Goal: Find specific page/section: Find specific page/section

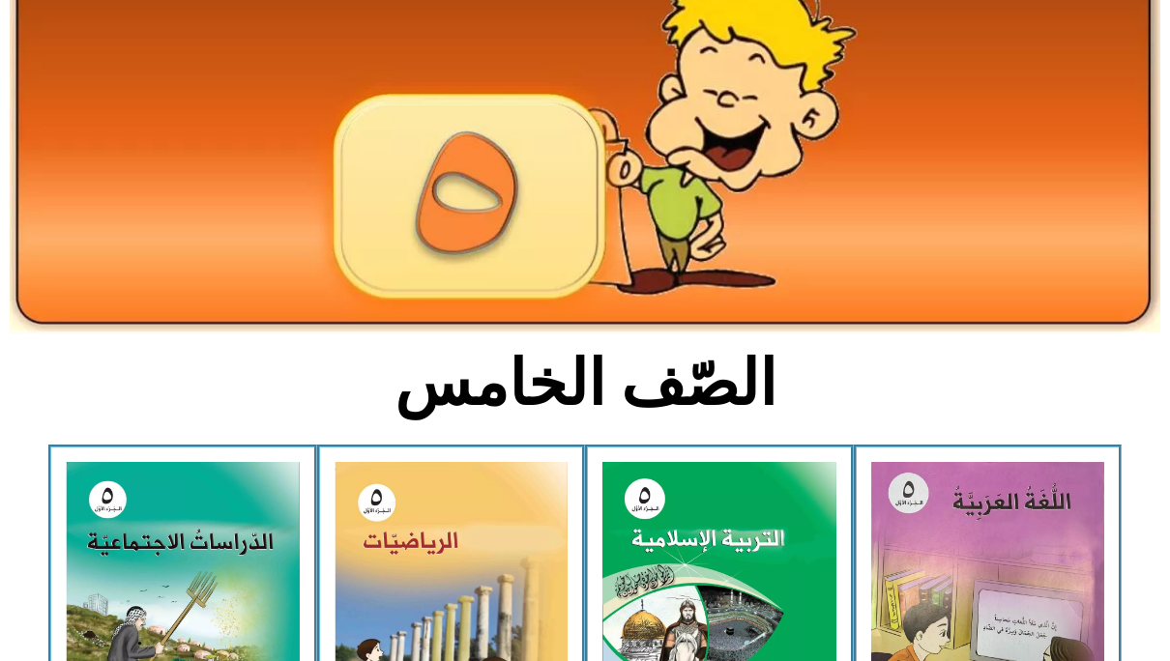
scroll to position [387, 0]
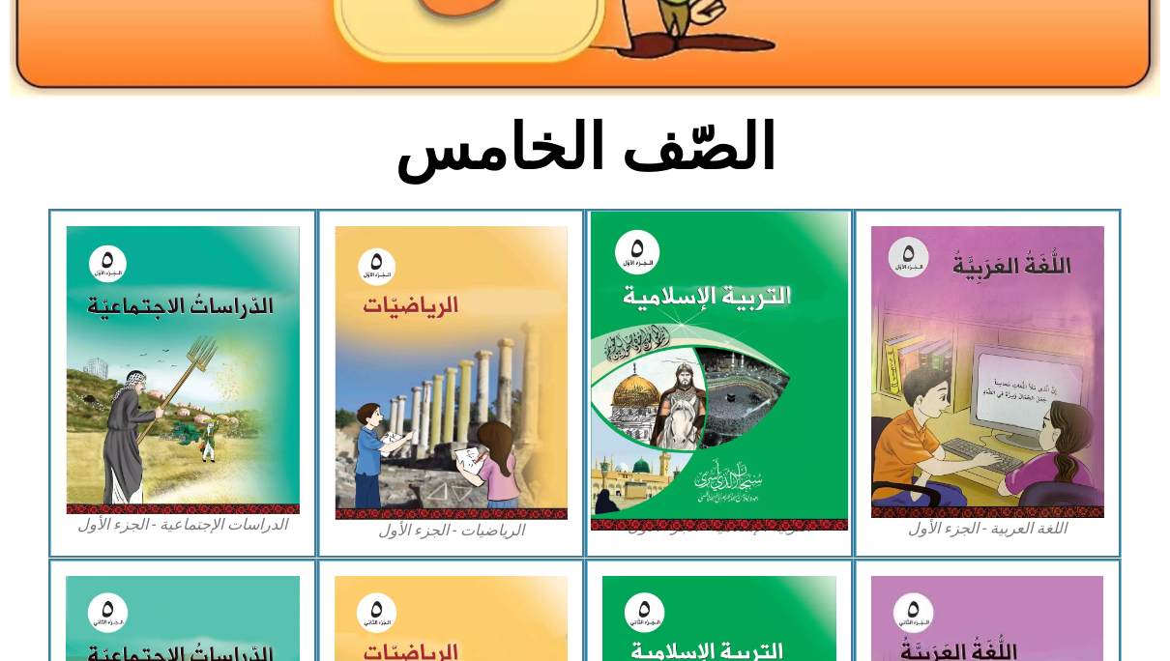
click at [661, 294] on img at bounding box center [719, 372] width 257 height 320
click at [676, 336] on img at bounding box center [719, 372] width 257 height 320
click at [709, 426] on img at bounding box center [719, 372] width 257 height 320
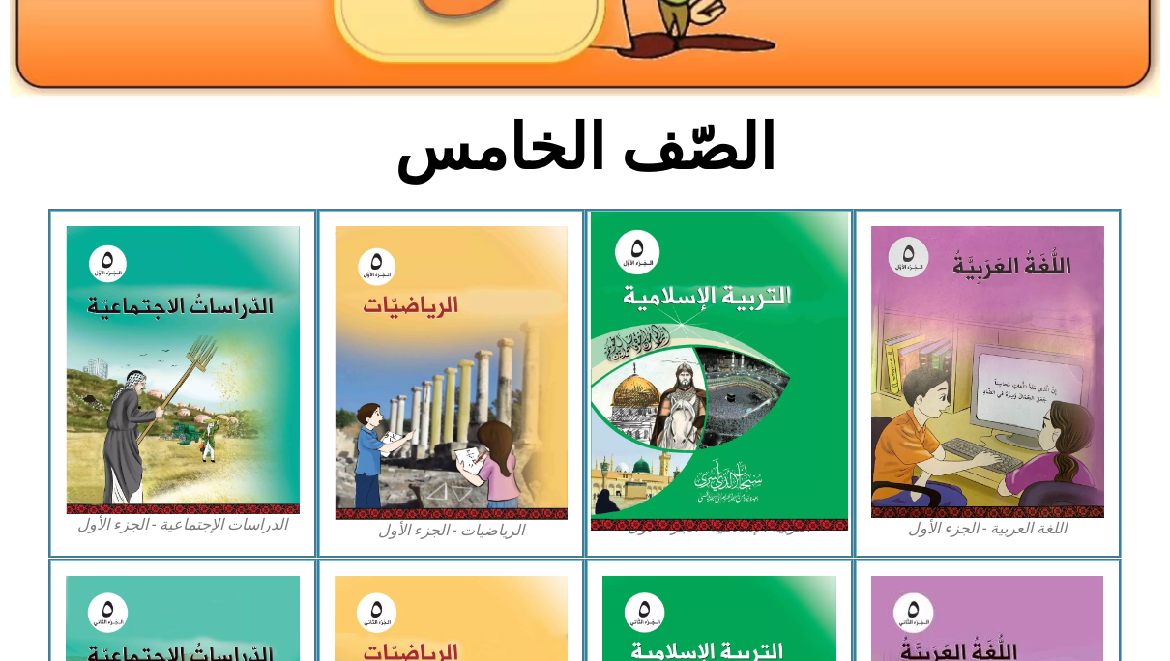
click at [709, 426] on img at bounding box center [719, 372] width 257 height 320
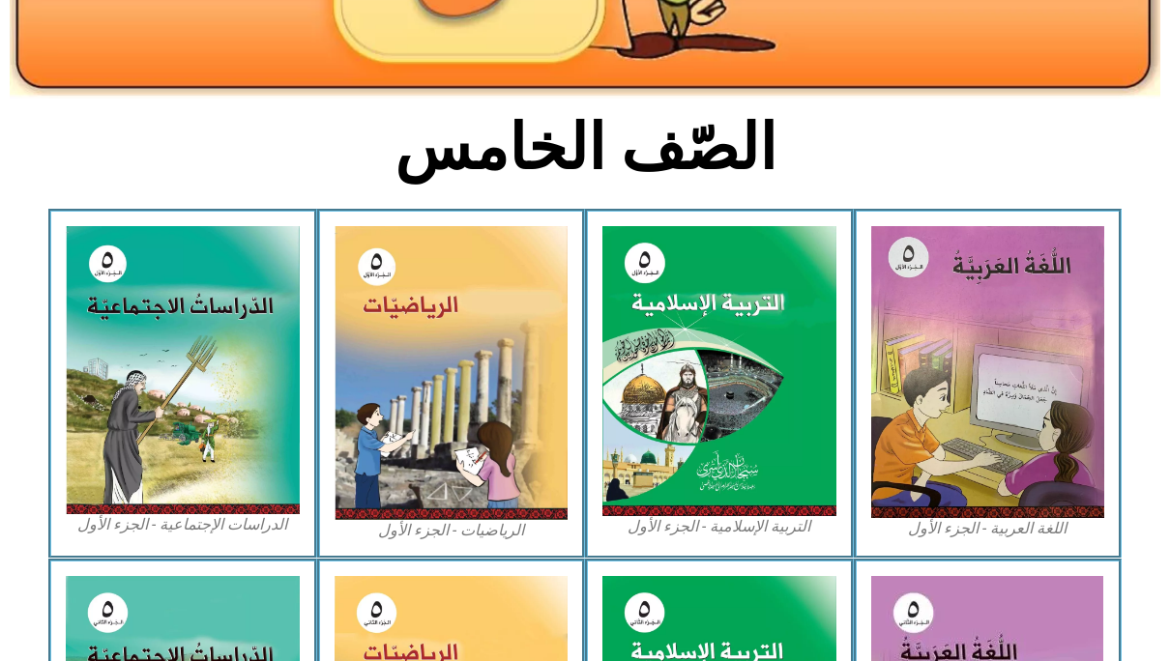
click at [258, 142] on section "الصّف الخامس" at bounding box center [585, 158] width 1170 height 101
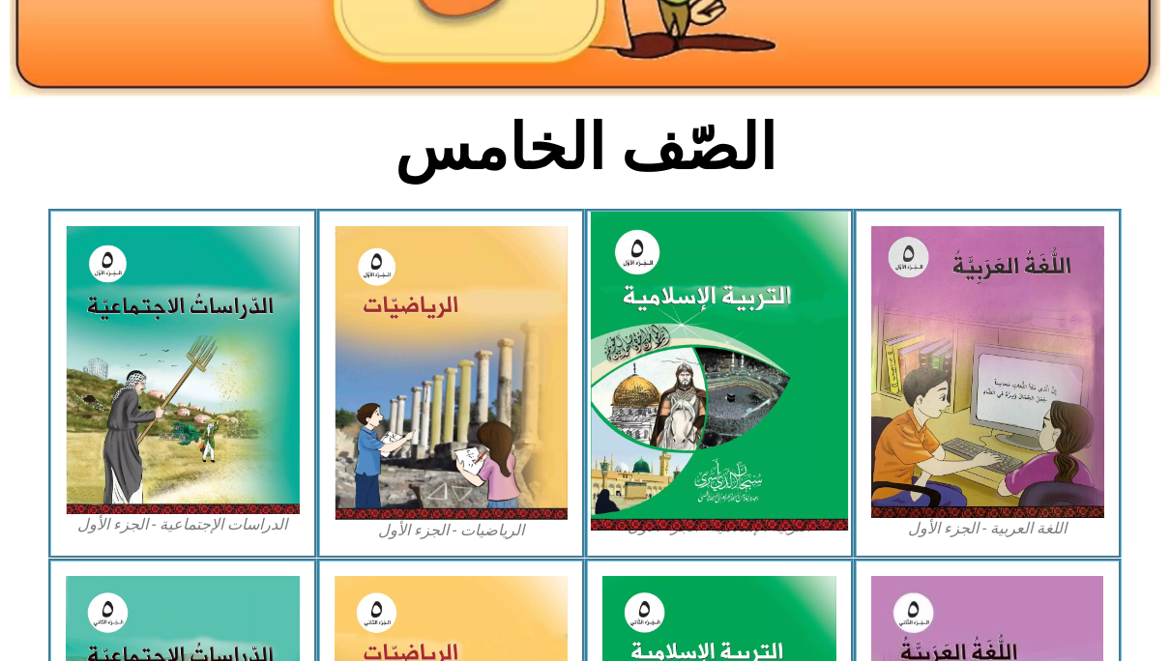
click at [684, 480] on img at bounding box center [719, 372] width 257 height 320
click at [684, 481] on img at bounding box center [719, 372] width 257 height 320
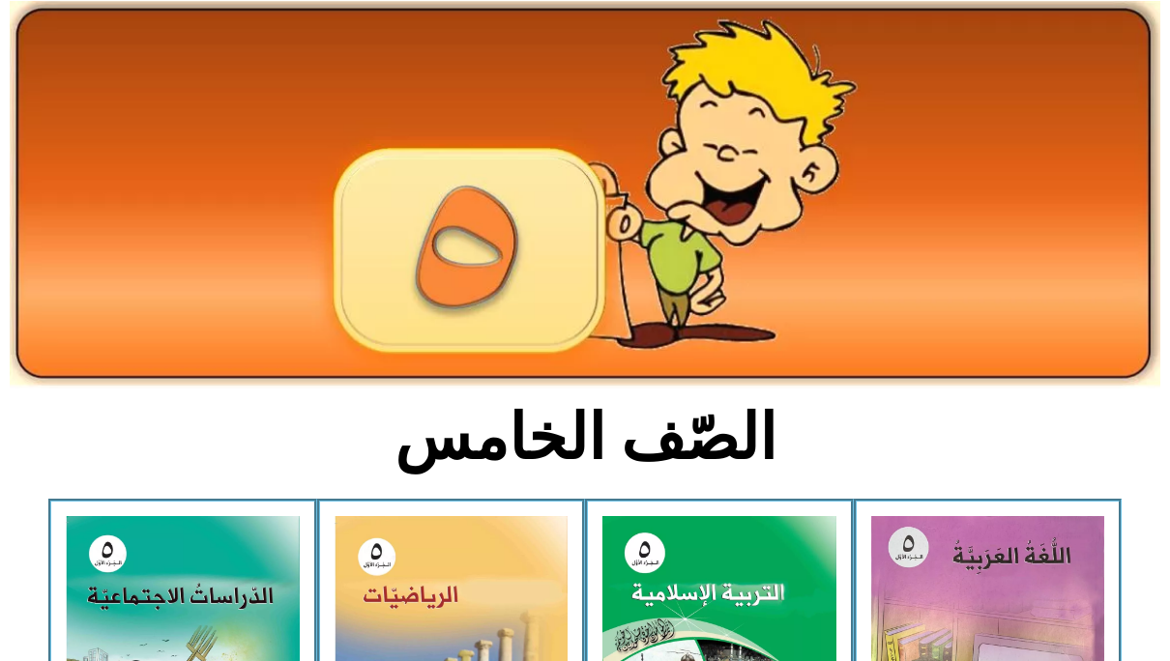
scroll to position [0, 0]
